Goal: Check status: Check status

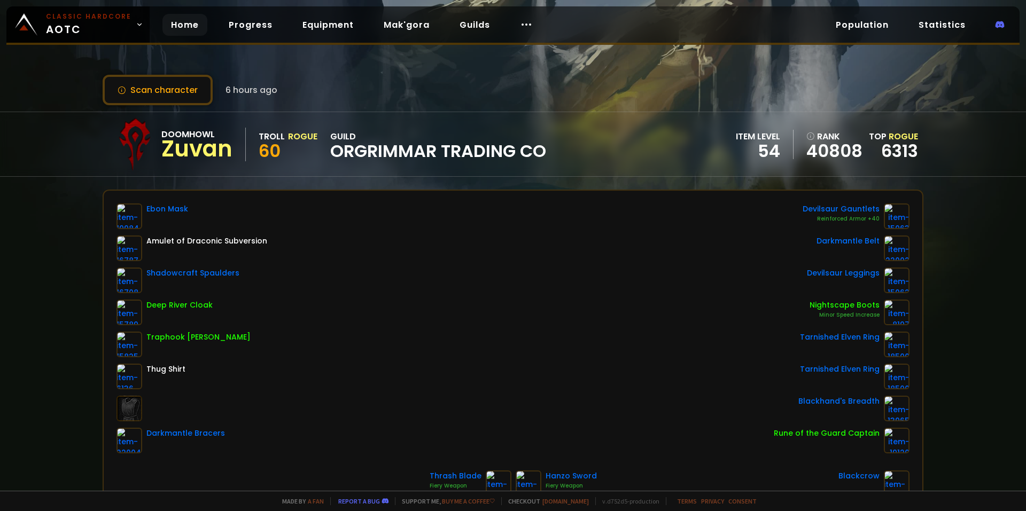
click at [181, 19] on link "Home" at bounding box center [184, 25] width 45 height 22
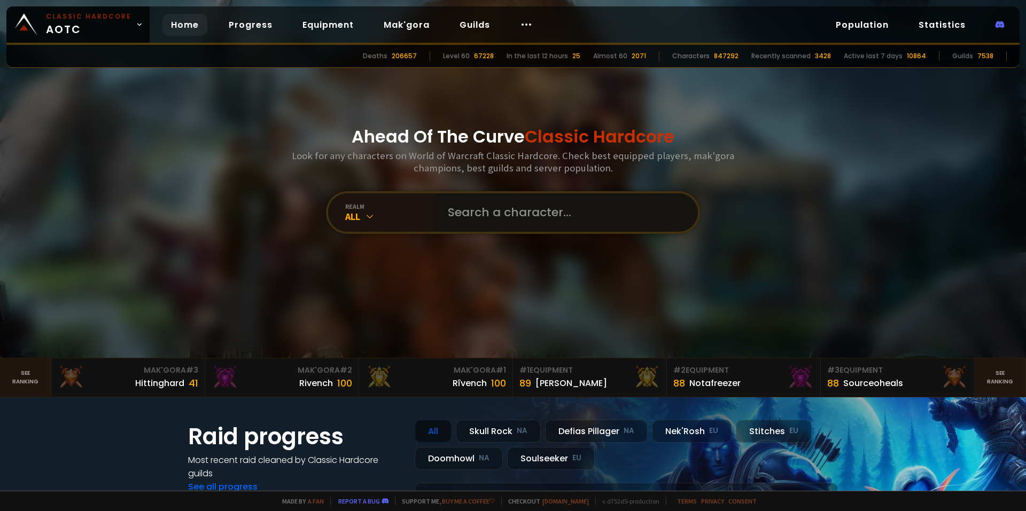
click at [470, 208] on input "text" at bounding box center [563, 212] width 244 height 38
type input "EARTHYBEEF"
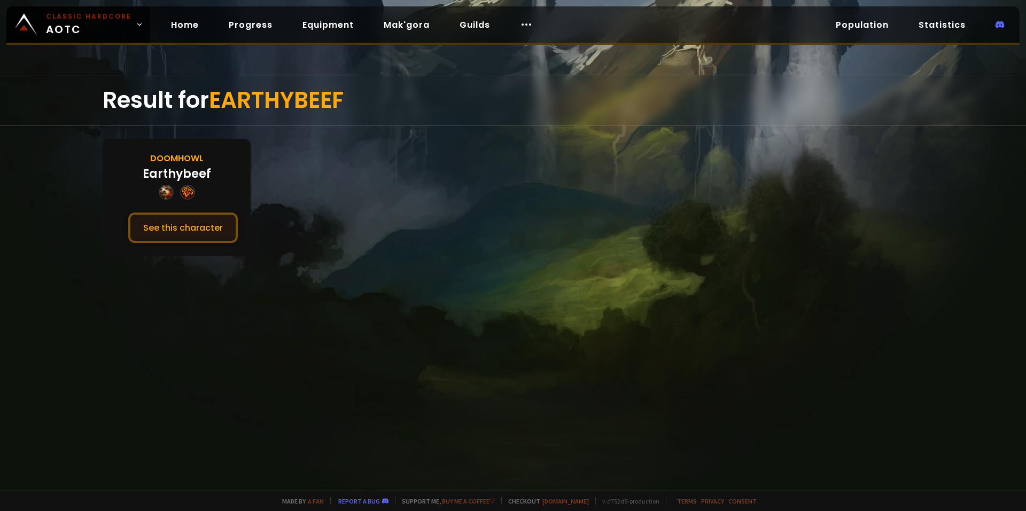
click at [204, 219] on button "See this character" at bounding box center [183, 228] width 110 height 30
